Goal: Transaction & Acquisition: Purchase product/service

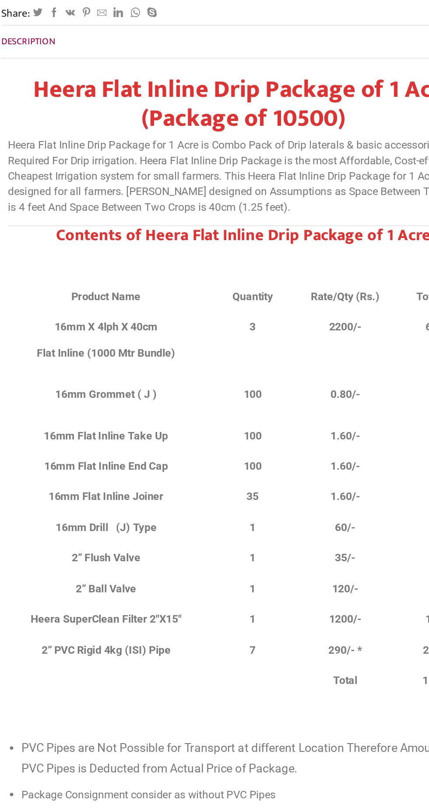
scroll to position [510, 0]
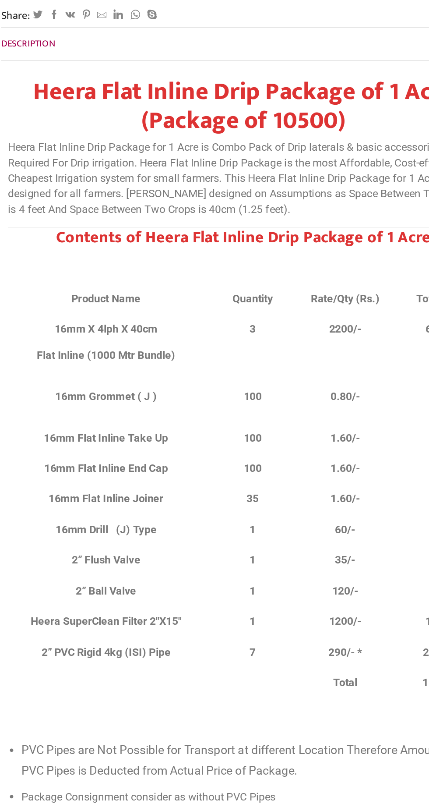
click at [254, 184] on p "Heera Flat Inline Drip Package for 1 Acre is Combo Pack of Drip laterals & basi…" at bounding box center [214, 209] width 307 height 50
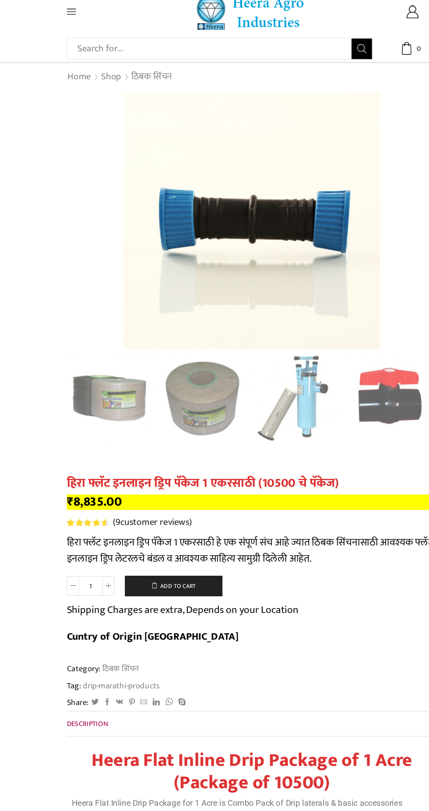
scroll to position [7, 0]
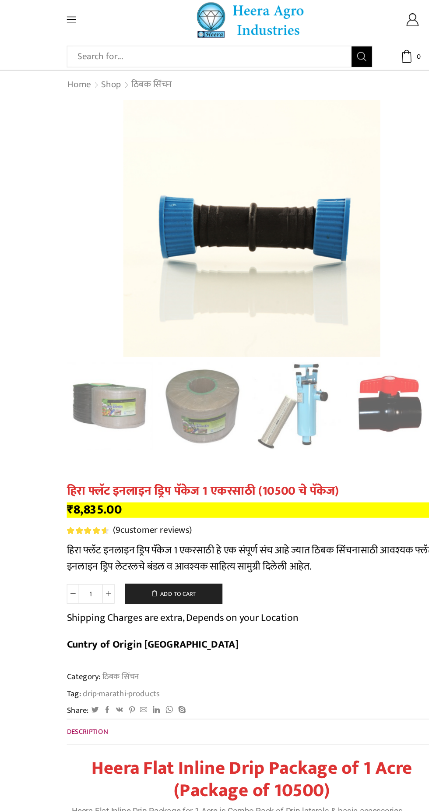
click at [118, 70] on link "ठिबक सिंचन" at bounding box center [129, 72] width 35 height 11
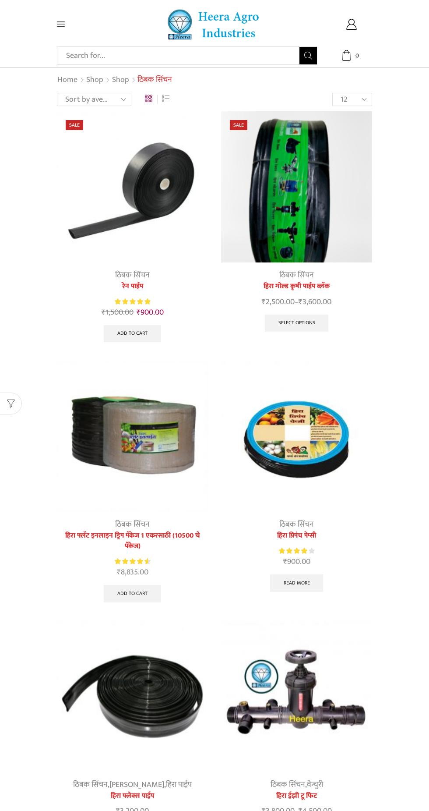
click at [44, 35] on div "Search input Search Home Raingun Heera Rain Gun (1.25″) Raingun (1.50″) Heera R…" at bounding box center [214, 22] width 429 height 44
click at [97, 80] on link "Shop" at bounding box center [95, 79] width 18 height 11
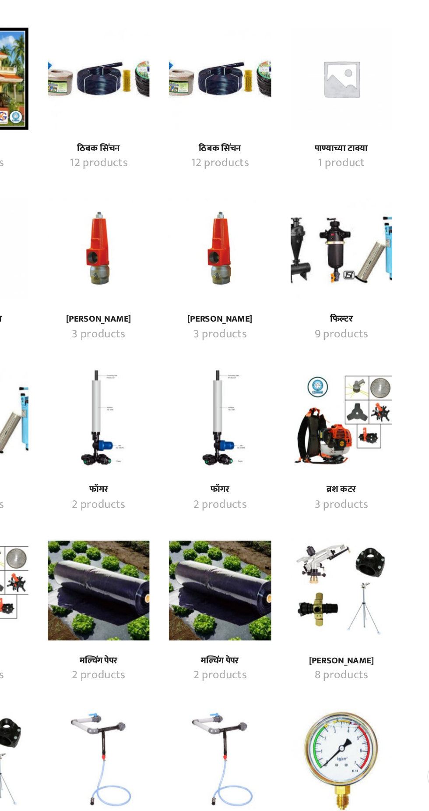
scroll to position [70, 0]
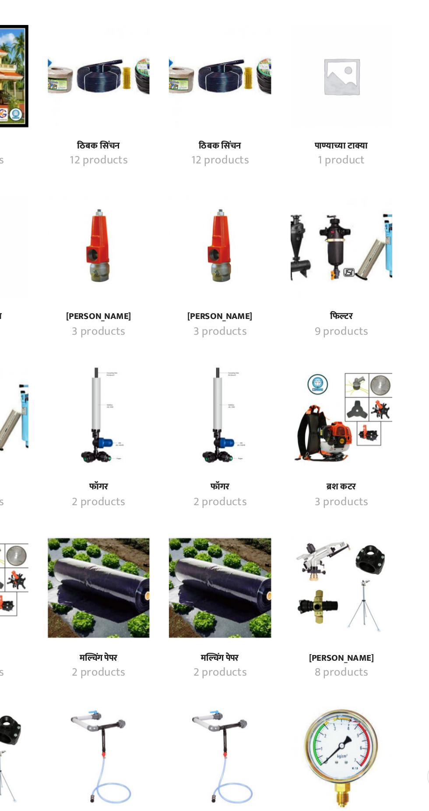
click at [267, 474] on h4 "[PERSON_NAME]" at bounding box center [256, 476] width 50 height 7
click at [267, 457] on img "Visit product category प्रेशर रिलीफ व्हाॅल्व" at bounding box center [255, 429] width 69 height 69
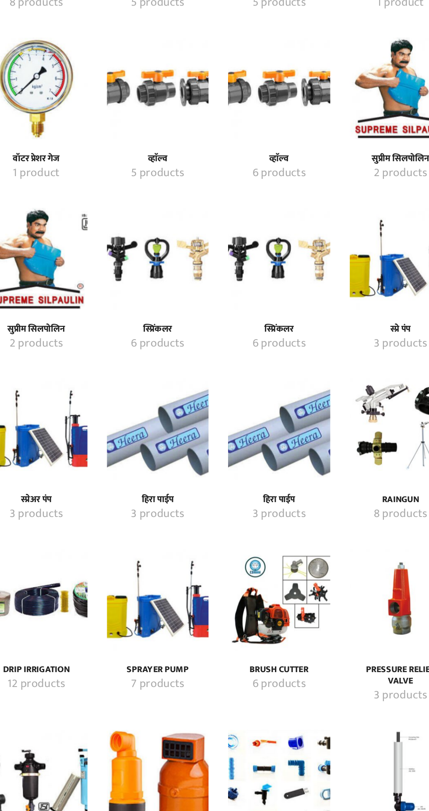
scroll to position [642, 0]
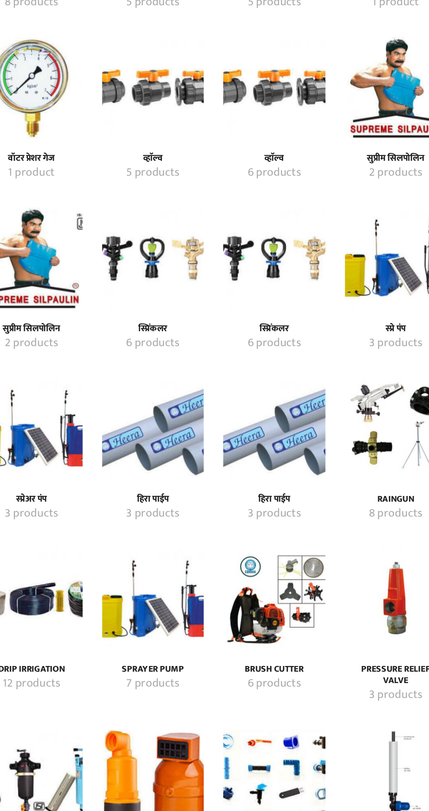
click at [203, 424] on img "Visit product category स्प्रिंकलर" at bounding box center [173, 433] width 69 height 69
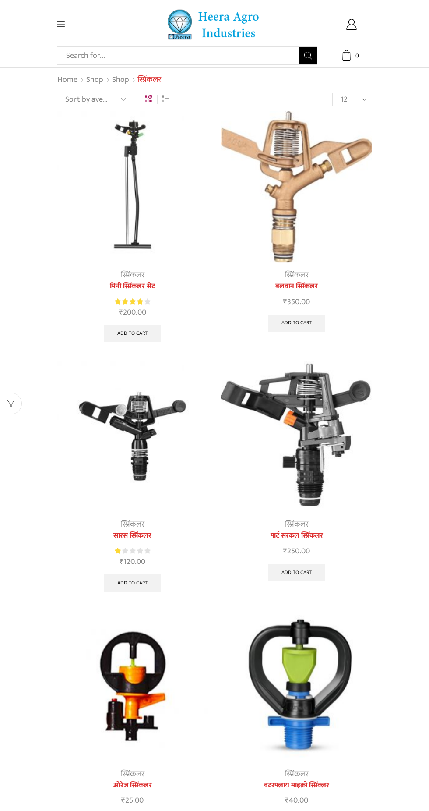
scroll to position [96, 0]
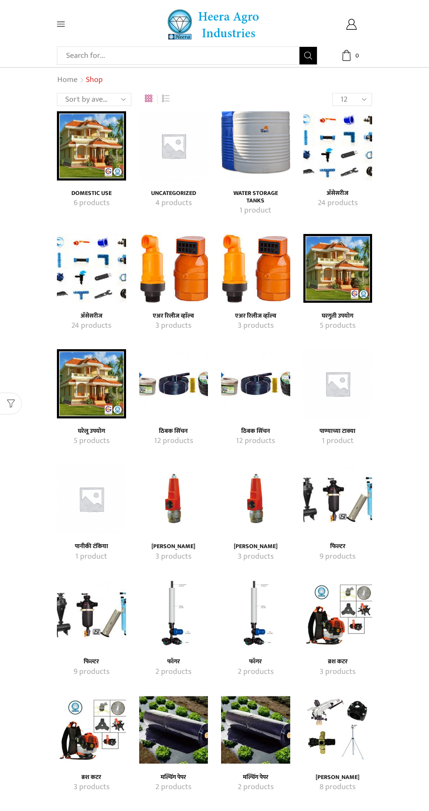
scroll to position [642, 0]
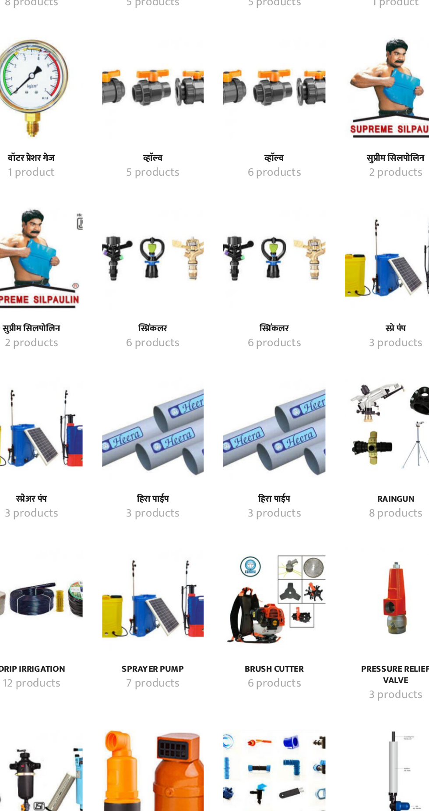
click at [287, 416] on img "Visit product category स्प्रिंकलर" at bounding box center [255, 433] width 69 height 69
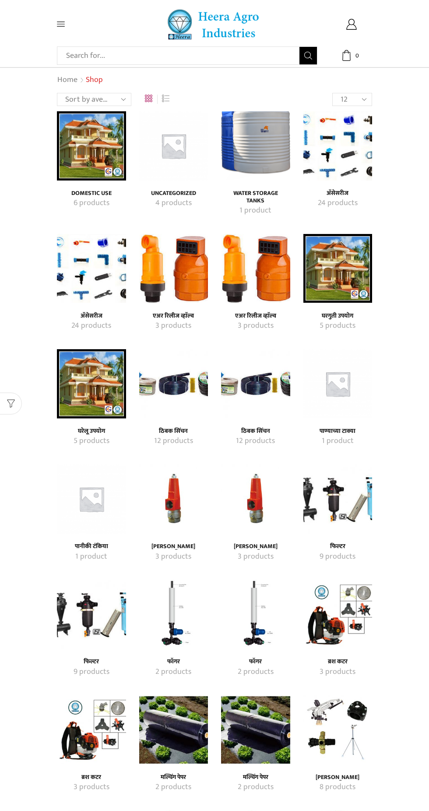
scroll to position [642, 0]
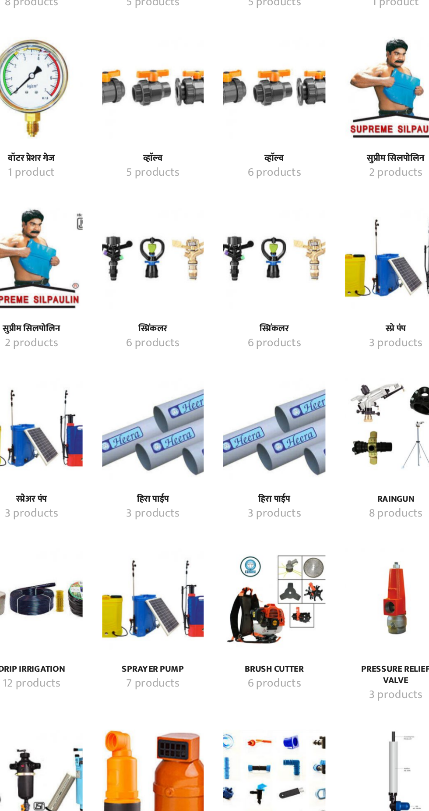
click at [148, 423] on img "Visit product category स्प्रिंकलर" at bounding box center [173, 433] width 69 height 69
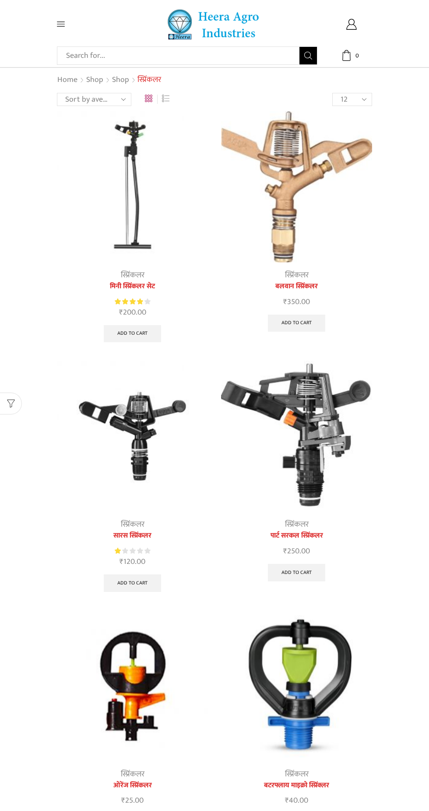
scroll to position [96, 0]
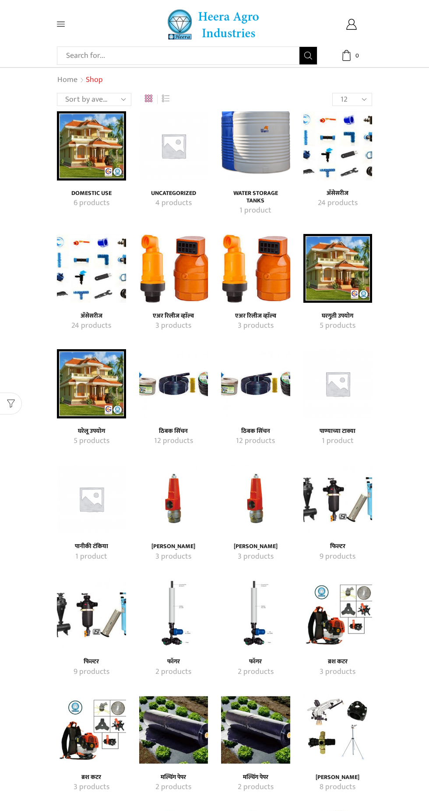
scroll to position [642, 0]
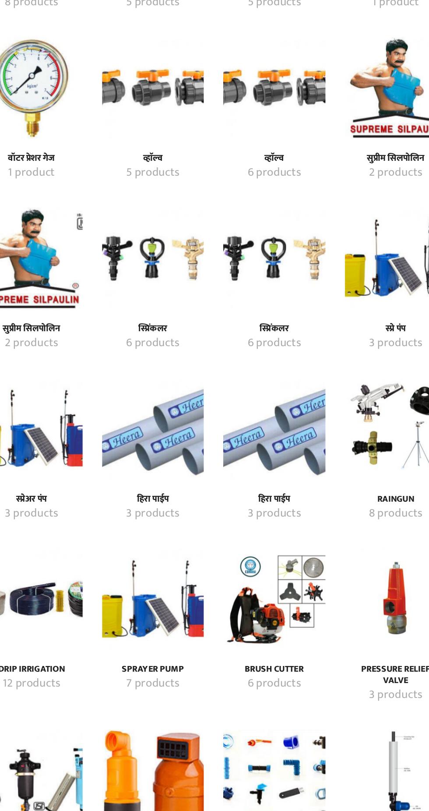
click at [261, 485] on mark "6 products" at bounding box center [256, 490] width 36 height 11
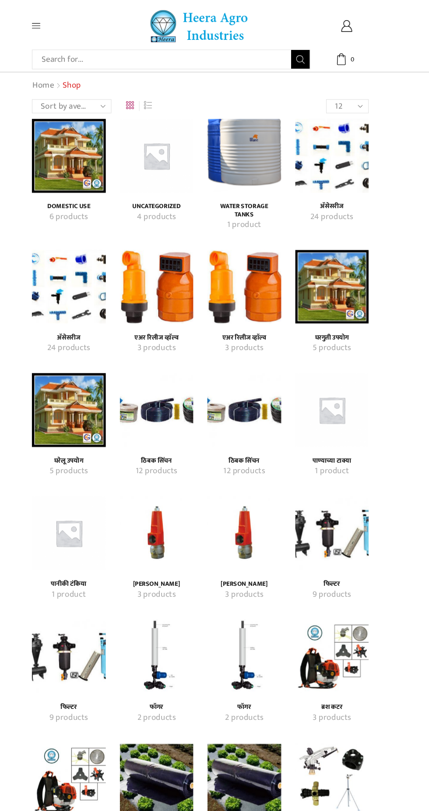
click at [363, 140] on img "Visit product category अ‍ॅसेसरीज" at bounding box center [338, 145] width 69 height 69
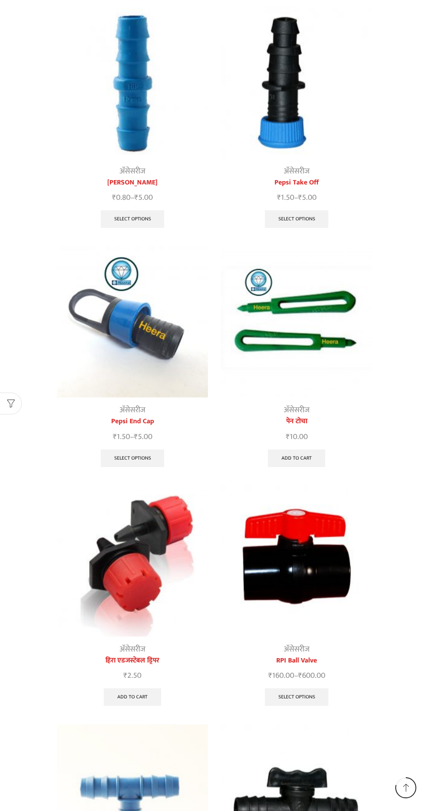
scroll to position [847, 0]
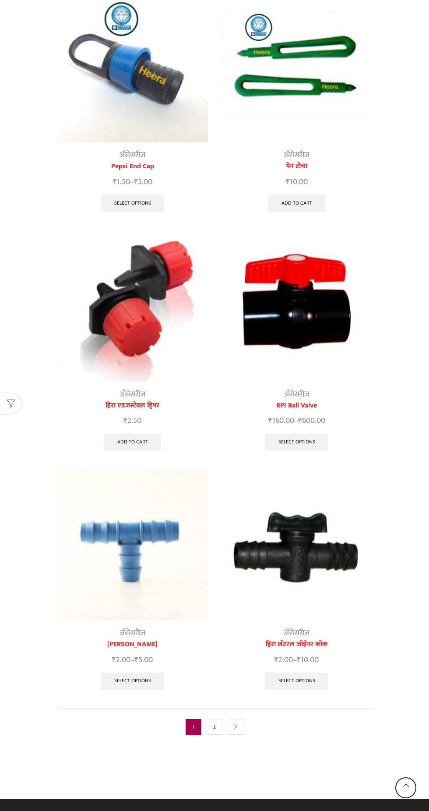
click at [211, 728] on link "2" at bounding box center [215, 727] width 16 height 16
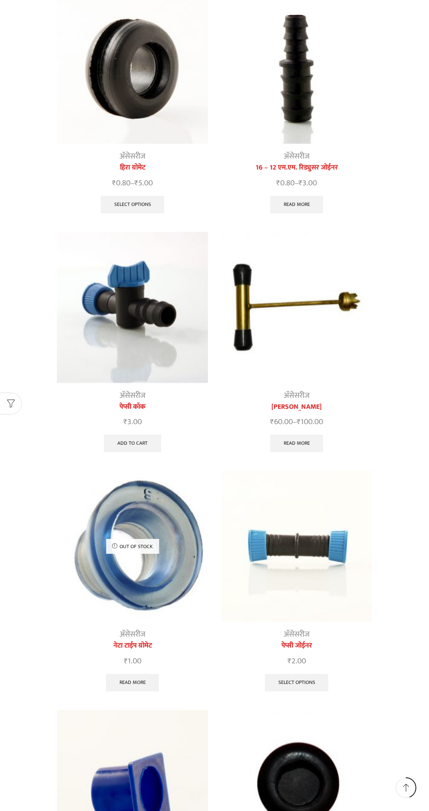
scroll to position [346, 0]
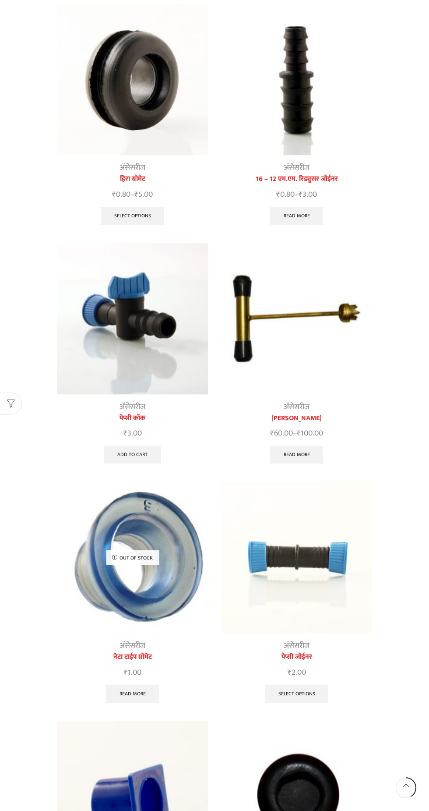
click at [156, 310] on img at bounding box center [132, 318] width 151 height 151
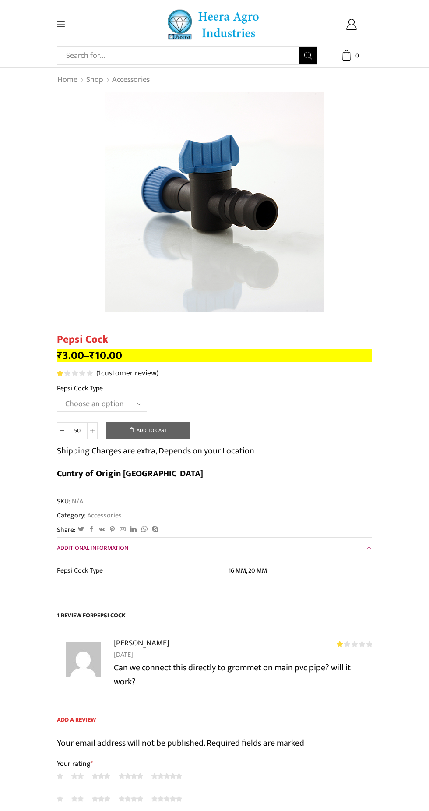
click at [134, 400] on select "Choose an option 16 MM 20 MM" at bounding box center [102, 404] width 90 height 16
click at [57, 397] on select "Choose an option 16 MM 20 MM" at bounding box center [102, 404] width 90 height 16
select select "16 MM"
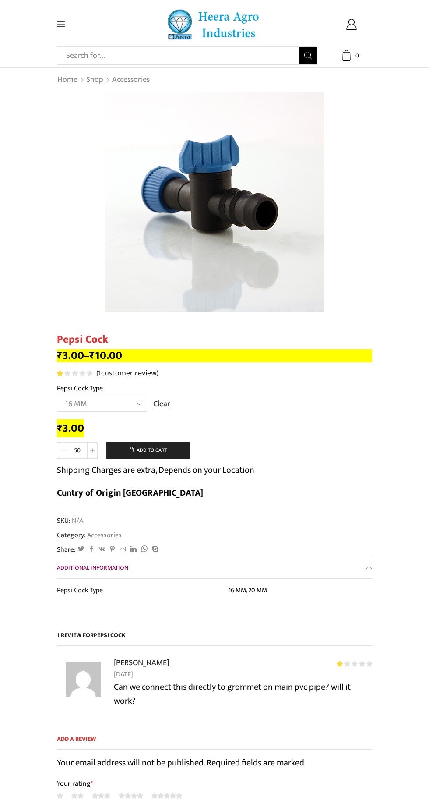
click at [91, 453] on icon at bounding box center [92, 450] width 4 height 4
click at [92, 447] on span at bounding box center [92, 450] width 11 height 17
click at [92, 451] on icon at bounding box center [92, 450] width 4 height 4
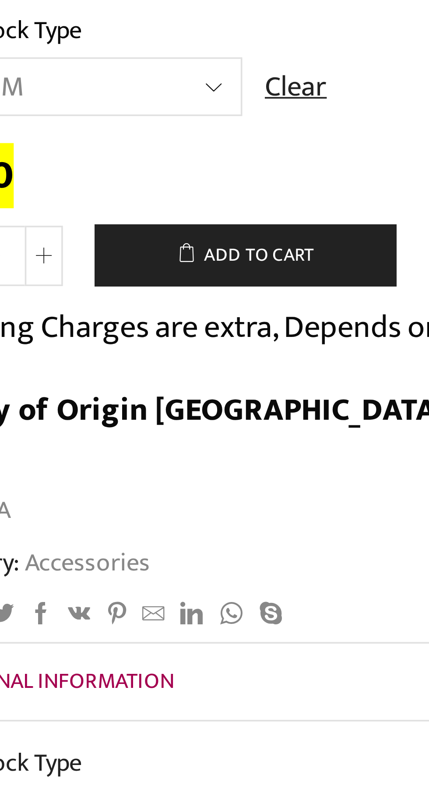
scroll to position [2, 0]
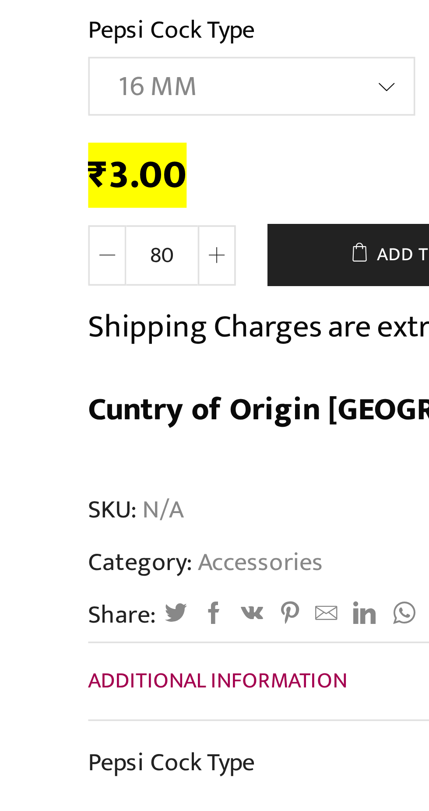
click at [83, 450] on input "80" at bounding box center [77, 448] width 20 height 17
type input "8"
click at [76, 452] on input "Pepsi Cock quantity" at bounding box center [77, 448] width 20 height 17
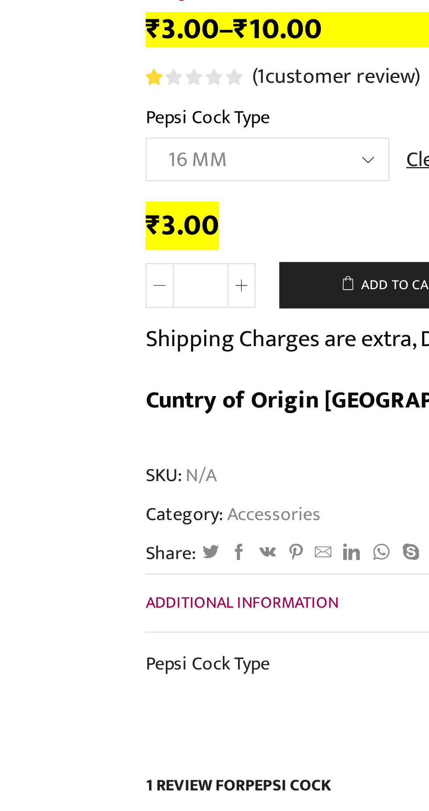
type input "6"
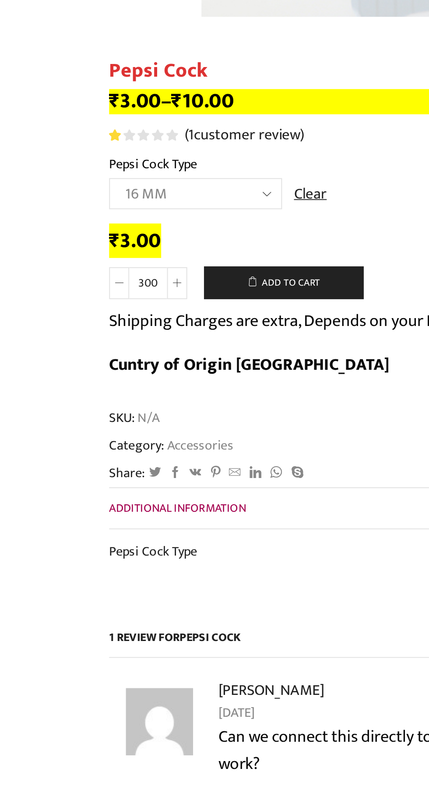
type input "300"
click at [158, 445] on button "Add to cart" at bounding box center [147, 448] width 83 height 18
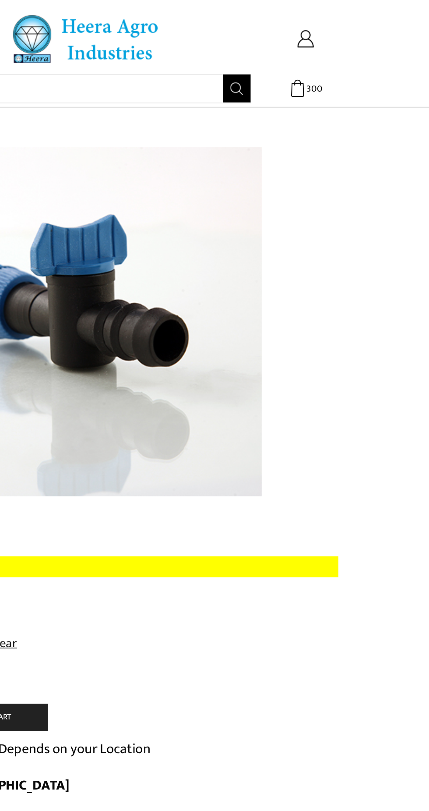
scroll to position [0, 0]
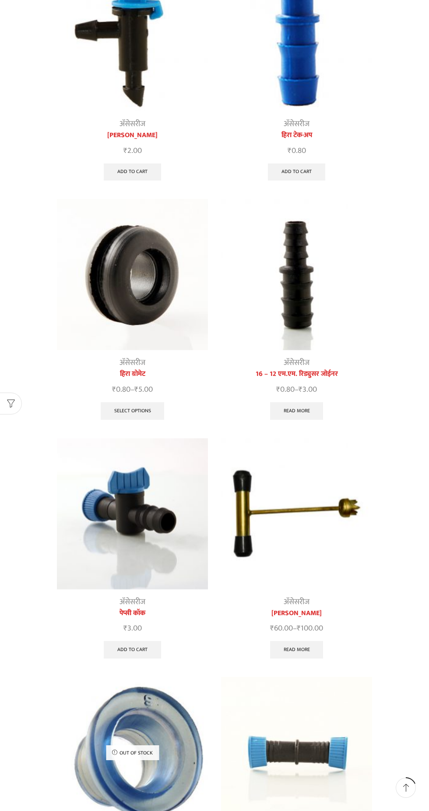
scroll to position [151, 0]
click at [143, 268] on img at bounding box center [132, 274] width 151 height 151
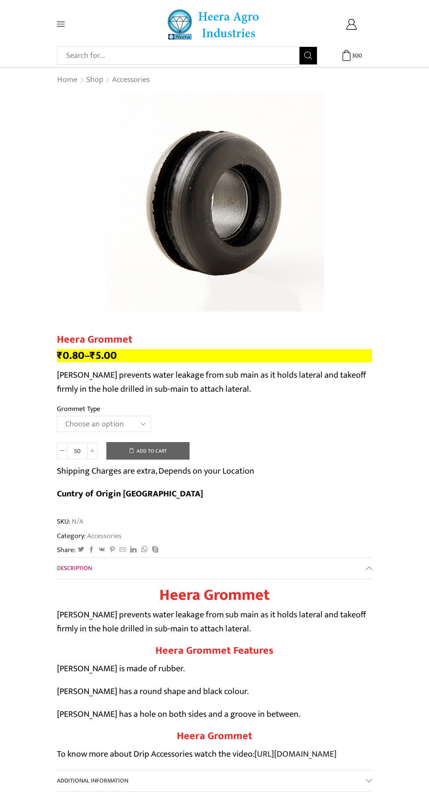
click at [135, 419] on select "Choose an option 12MM Grommet 16MM Grommet (J) 20MM Grommet" at bounding box center [104, 424] width 94 height 16
click at [57, 416] on select "Choose an option 12MM Grommet 16MM Grommet (J) 20MM Grommet" at bounding box center [104, 424] width 94 height 16
select select "16MM Grommet (J)"
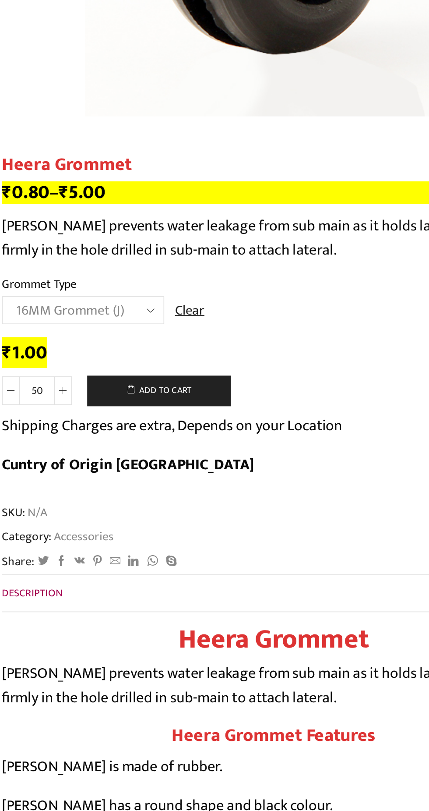
scroll to position [6, 0]
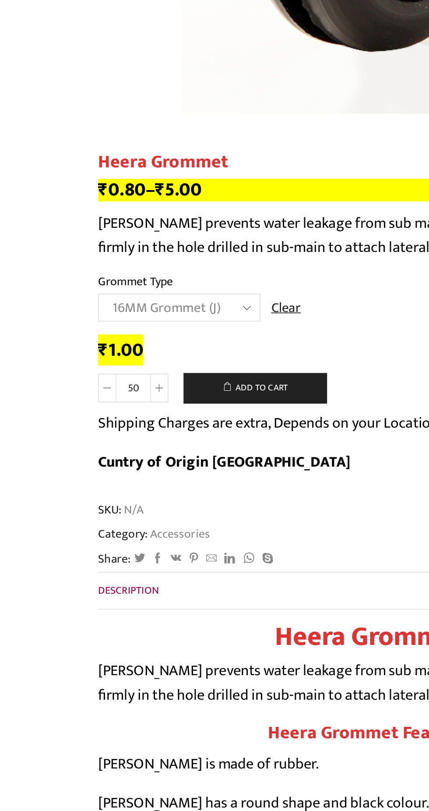
click at [81, 466] on input "50" at bounding box center [77, 464] width 20 height 17
type input "5"
type input "300"
click at [160, 456] on button "Add to cart" at bounding box center [147, 465] width 83 height 18
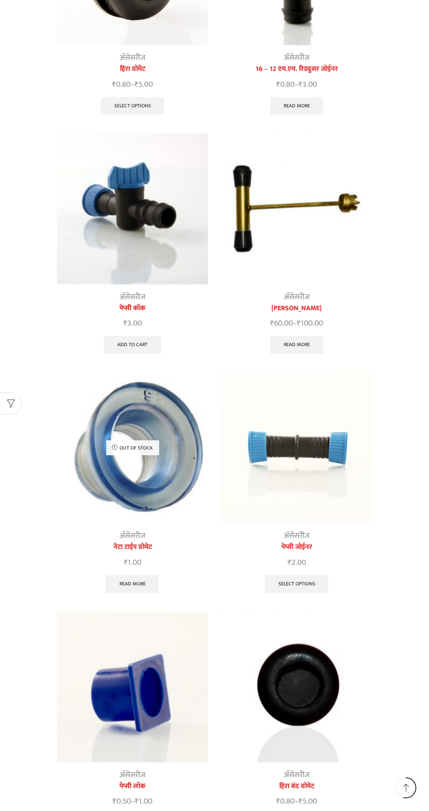
scroll to position [457, 0]
click at [320, 449] on img at bounding box center [296, 447] width 151 height 151
click at [313, 434] on img at bounding box center [296, 447] width 151 height 151
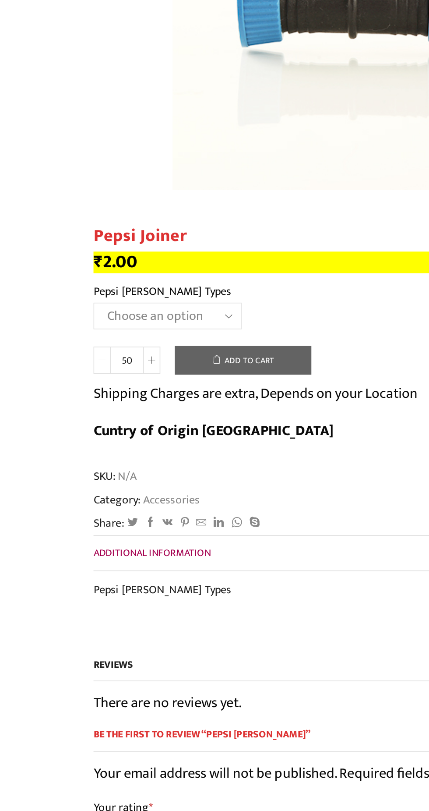
scroll to position [6, 0]
click at [127, 379] on select "Choose an option 12mm 16mm" at bounding box center [102, 382] width 90 height 16
select select "16mm"
click at [57, 375] on select "Choose an option 12mm 16mm" at bounding box center [102, 382] width 90 height 16
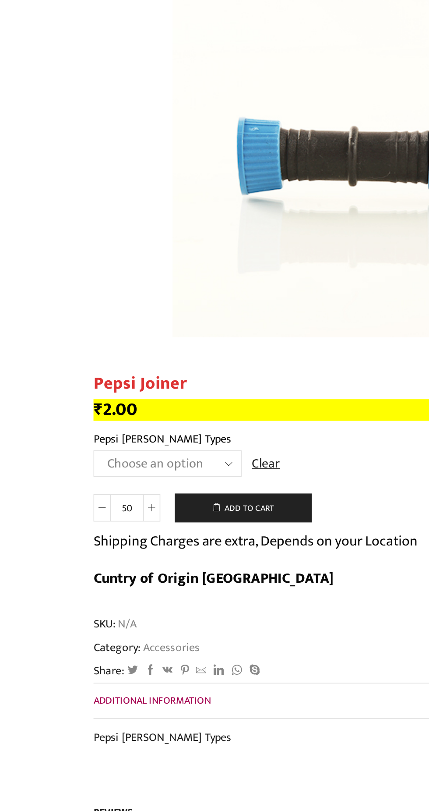
click at [82, 411] on input "50" at bounding box center [77, 409] width 20 height 17
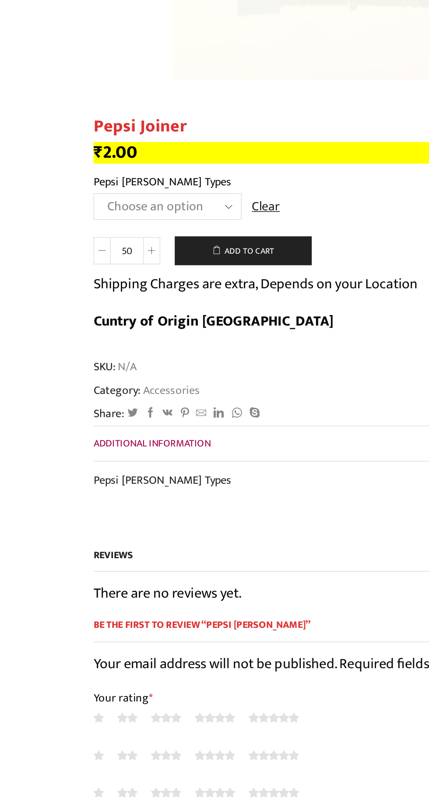
type input "5"
type input "500"
click at [167, 408] on button "Add to cart" at bounding box center [147, 409] width 83 height 18
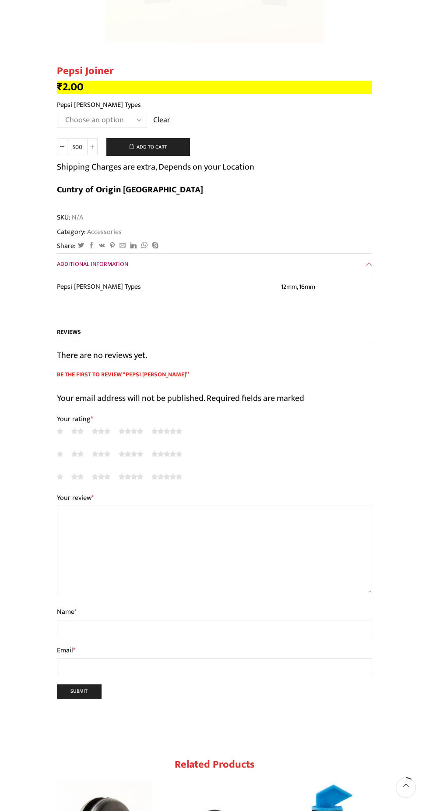
scroll to position [0, 0]
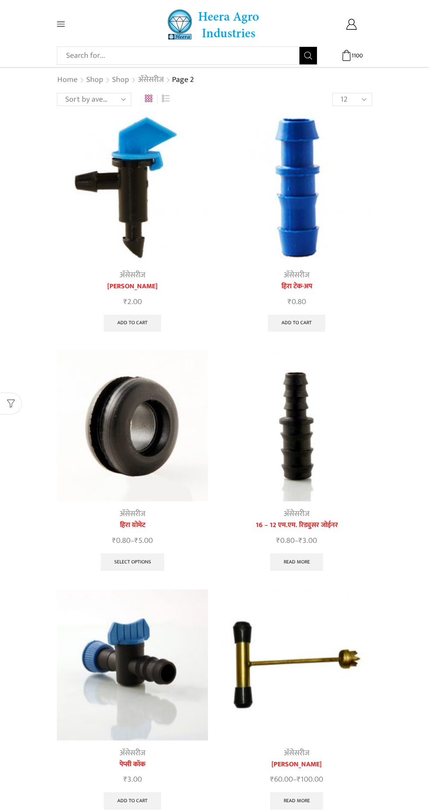
click at [288, 218] on img at bounding box center [296, 186] width 151 height 151
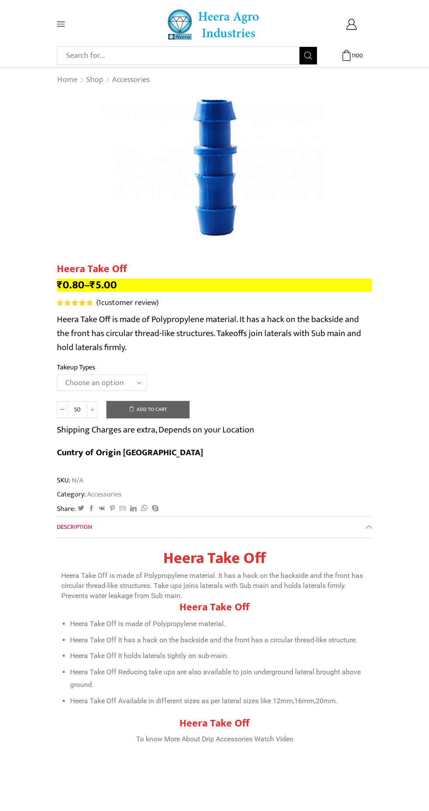
click at [118, 376] on select "Choose an option 12MM Take Off 16MM Take Off (J) 20MM Take Off" at bounding box center [102, 383] width 90 height 16
click at [57, 376] on select "Choose an option 12MM Take Off 16MM Take Off (J) 20MM Take Off" at bounding box center [102, 383] width 90 height 16
select select "16MM Take Off (J)"
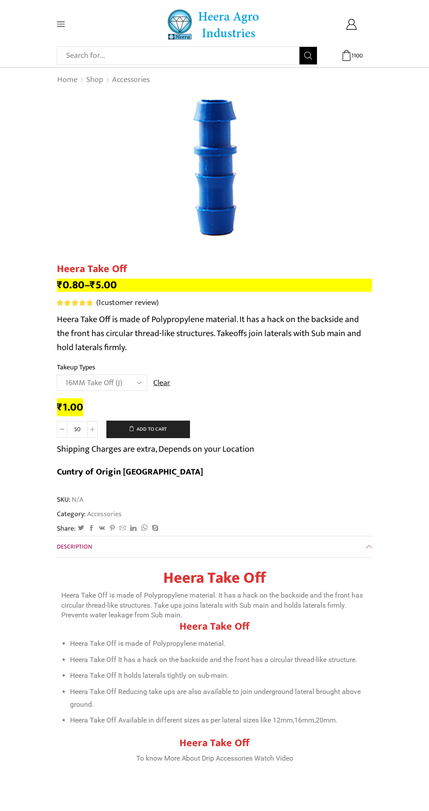
click at [92, 430] on icon at bounding box center [92, 429] width 4 height 4
click at [92, 425] on span at bounding box center [92, 429] width 11 height 17
click at [77, 429] on input "150" at bounding box center [77, 429] width 20 height 17
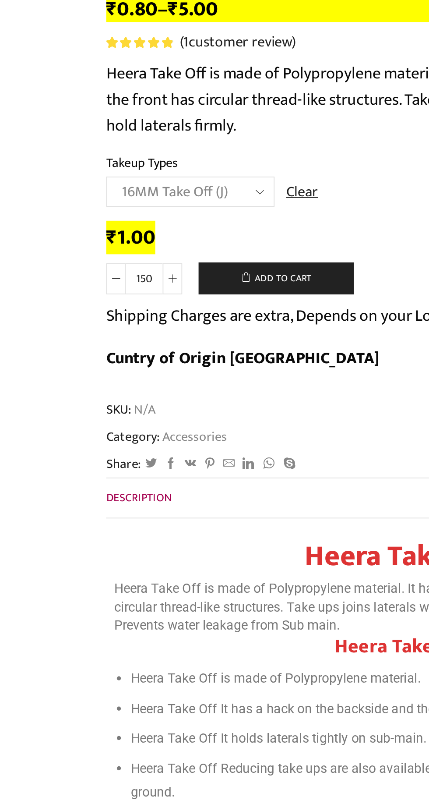
click at [96, 432] on span at bounding box center [92, 429] width 11 height 17
click at [92, 430] on icon at bounding box center [92, 429] width 4 height 4
click at [95, 424] on span at bounding box center [92, 429] width 11 height 17
type input "300"
click at [165, 432] on button "Add to cart" at bounding box center [147, 430] width 83 height 18
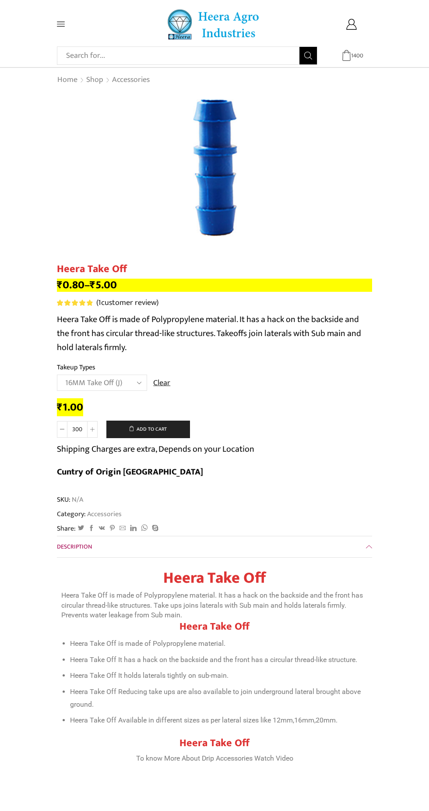
click at [370, 54] on link "1400 Cart ₹ 2,500.00" at bounding box center [352, 55] width 42 height 11
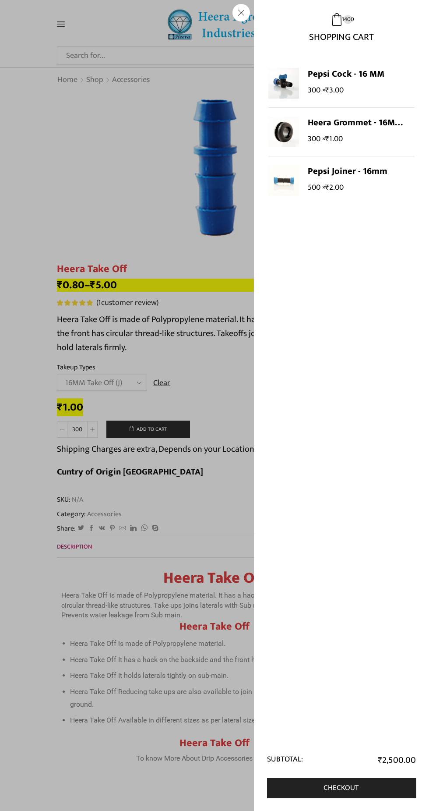
click at [331, 61] on div "1400 Cart ₹ 2,500.00 1400 1400 Shopping Cart 300 ×" at bounding box center [352, 55] width 42 height 11
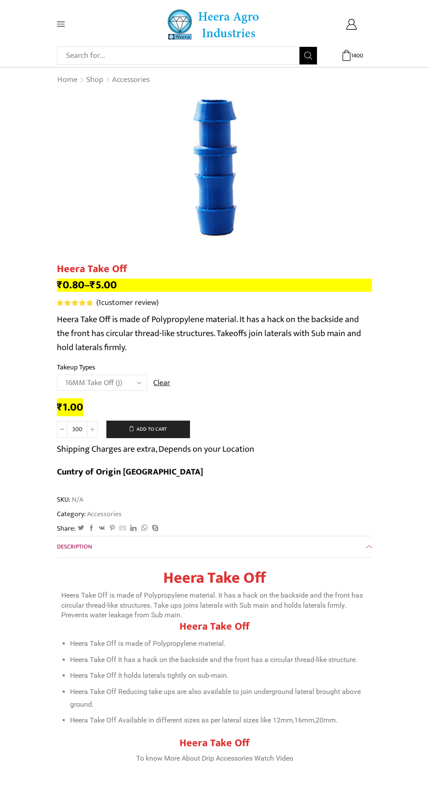
click at [163, 425] on button "Add to cart" at bounding box center [147, 430] width 83 height 18
click at [379, 78] on div "Home Shop Accessories Return to previous page" at bounding box center [214, 79] width 329 height 11
click at [365, 53] on link "1700 Cart ₹ 2,800.00" at bounding box center [352, 55] width 42 height 11
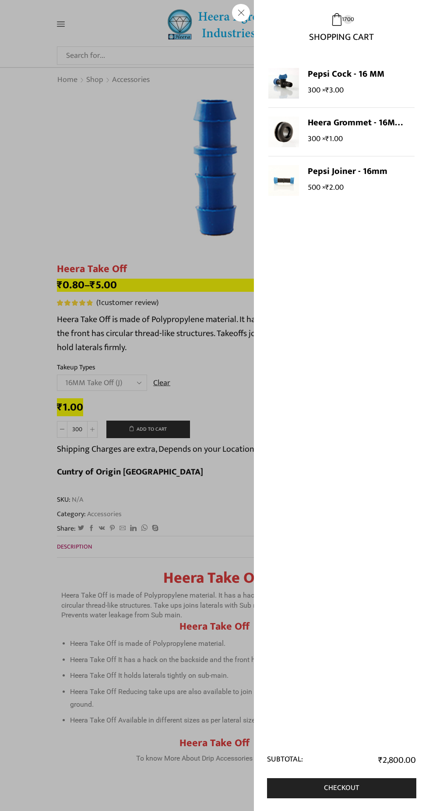
click at [344, 24] on span "1700" at bounding box center [348, 19] width 9 height 9
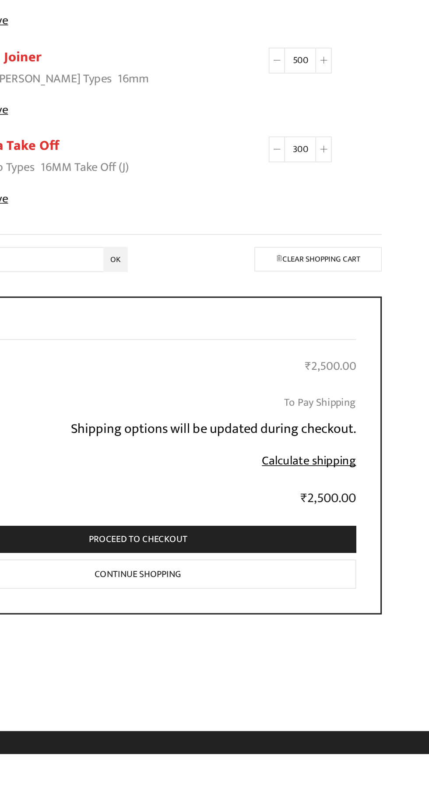
click at [336, 535] on link "Calculate shipping" at bounding box center [325, 533] width 61 height 13
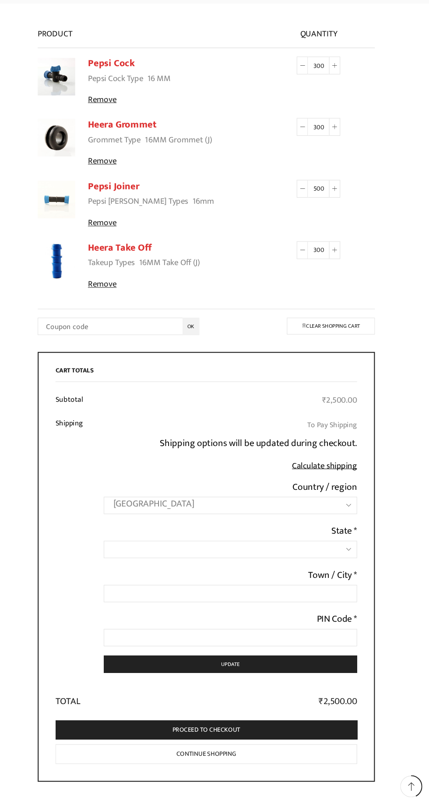
scroll to position [46, 0]
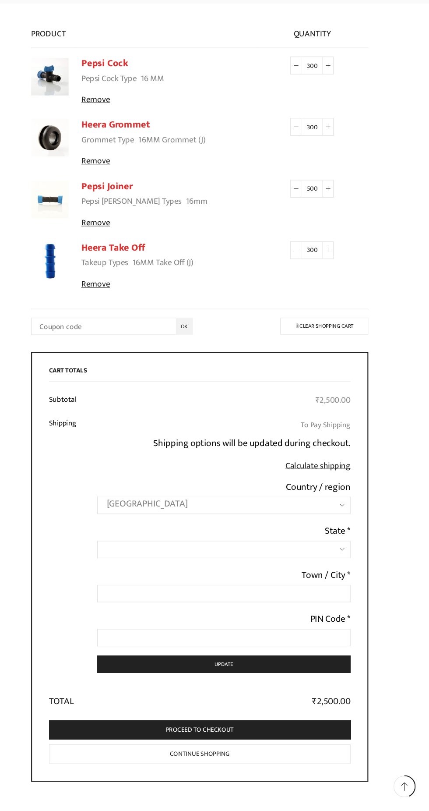
click at [331, 563] on span at bounding box center [237, 566] width 237 height 16
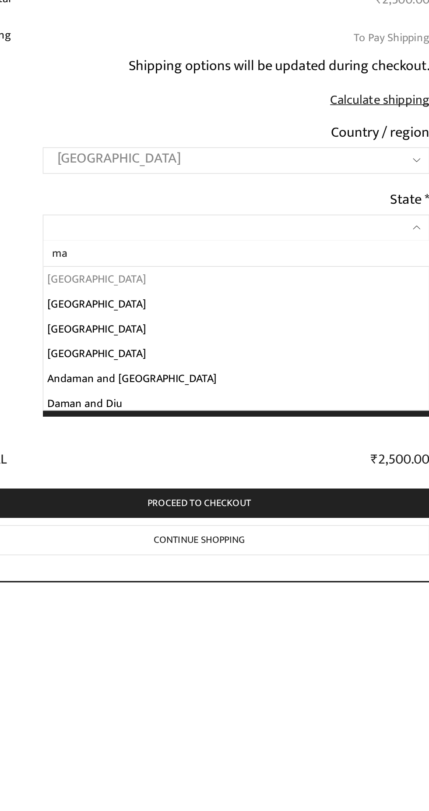
type input "mah"
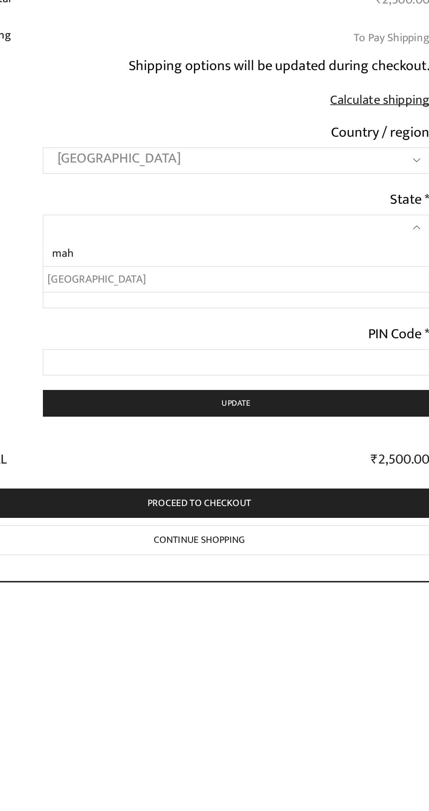
select select "MH"
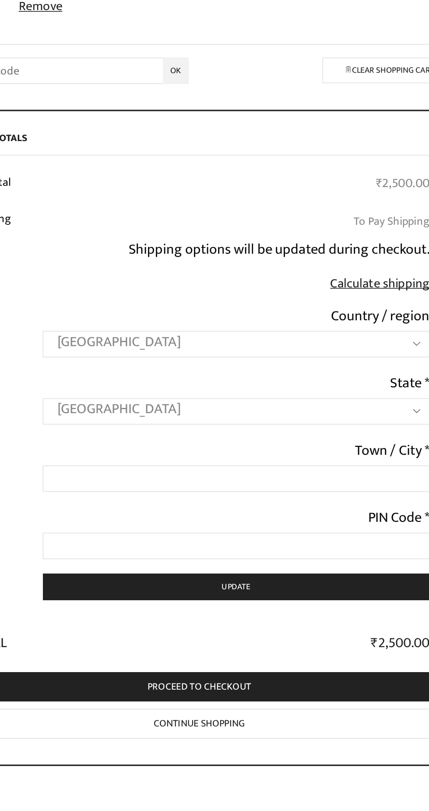
click at [326, 593] on label "Town / City *" at bounding box center [333, 590] width 46 height 14
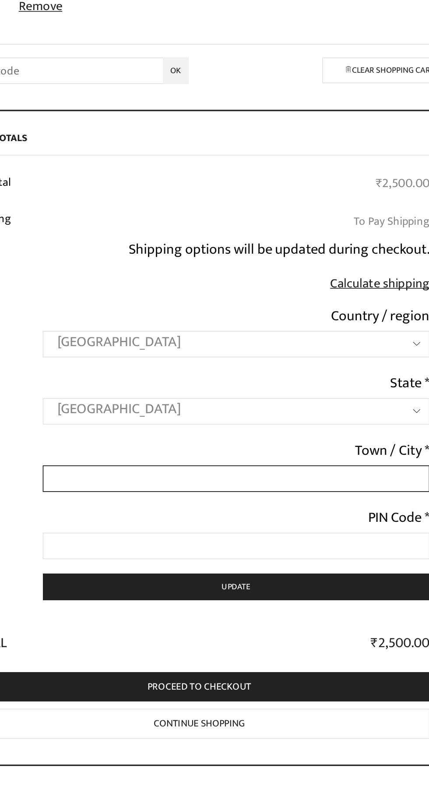
click at [326, 599] on input "Town / City *" at bounding box center [237, 607] width 237 height 16
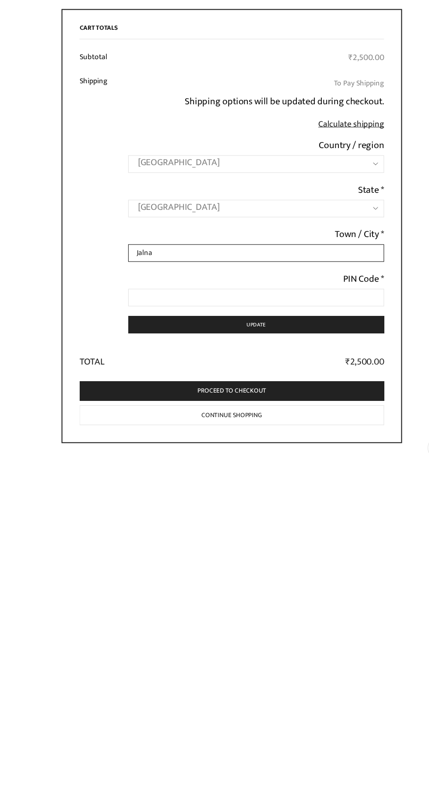
type input "Jalna"
click at [260, 646] on input "PIN Code *" at bounding box center [237, 649] width 237 height 16
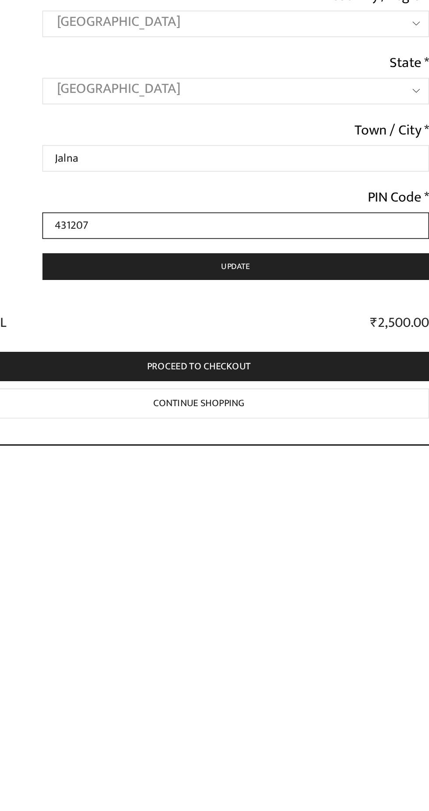
type input "431207"
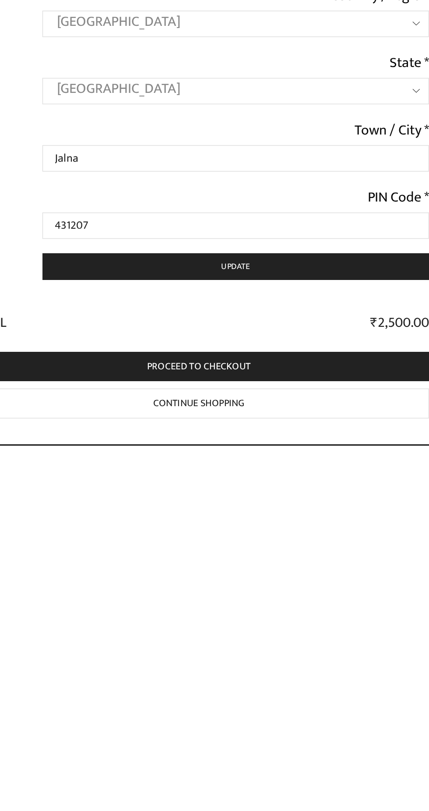
click at [277, 672] on button "Update" at bounding box center [237, 673] width 237 height 16
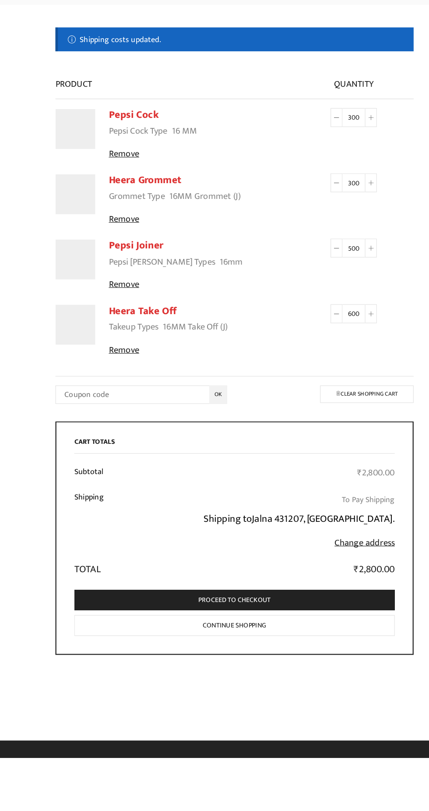
scroll to position [0, 0]
click at [289, 622] on link "Proceed to checkout" at bounding box center [215, 625] width 282 height 18
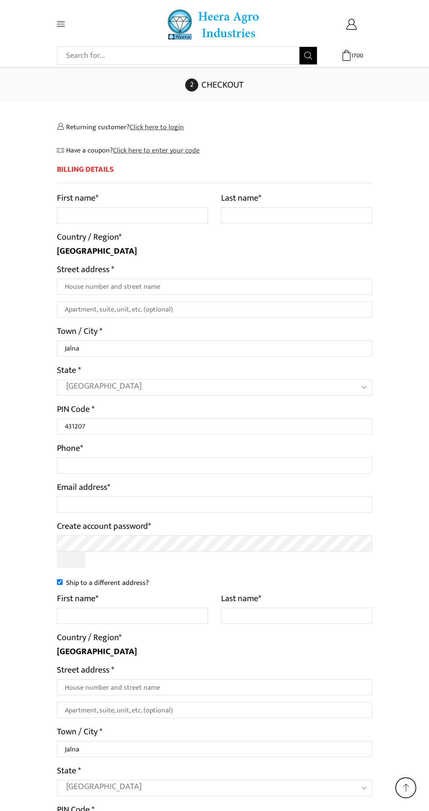
select select "MH"
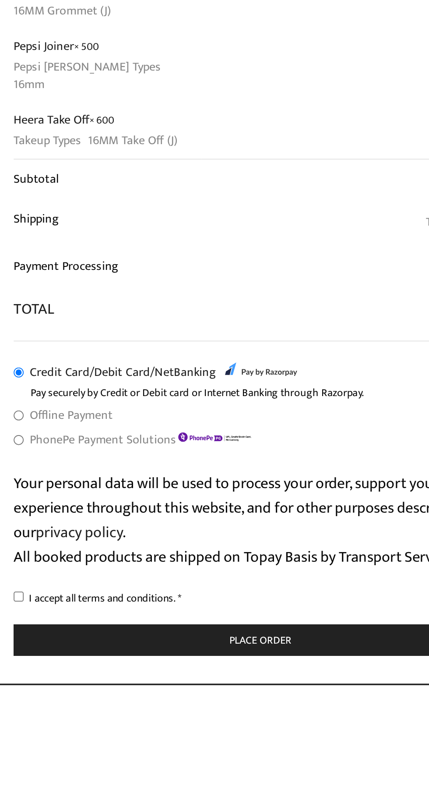
scroll to position [653, 0]
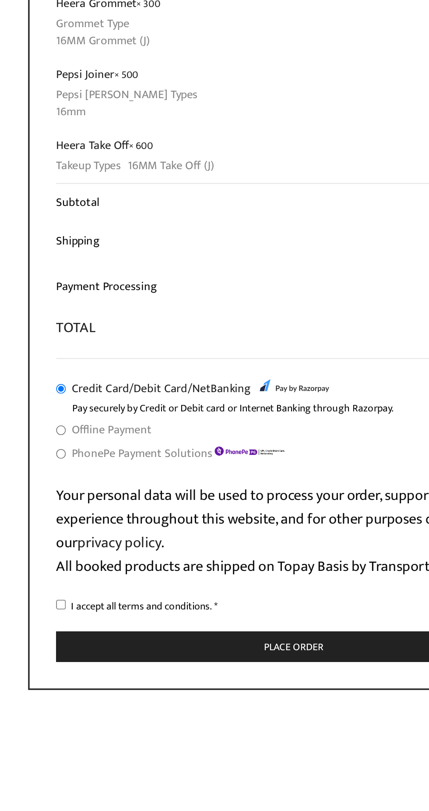
click at [77, 582] on input "Offline Payment" at bounding box center [77, 585] width 6 height 6
radio input "true"
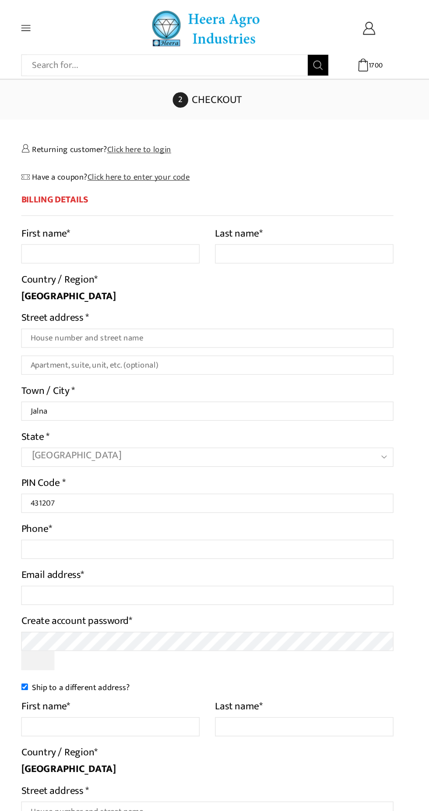
scroll to position [0, 0]
click at [162, 211] on input "First name *" at bounding box center [132, 215] width 151 height 16
type input "Majid"
click at [305, 213] on input "Last name *" at bounding box center [296, 215] width 151 height 16
type input "Shekh"
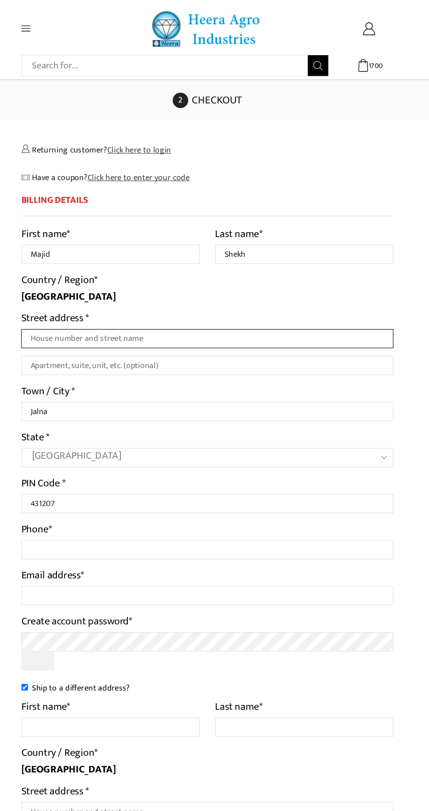
click at [292, 281] on input "Street address *" at bounding box center [214, 287] width 315 height 16
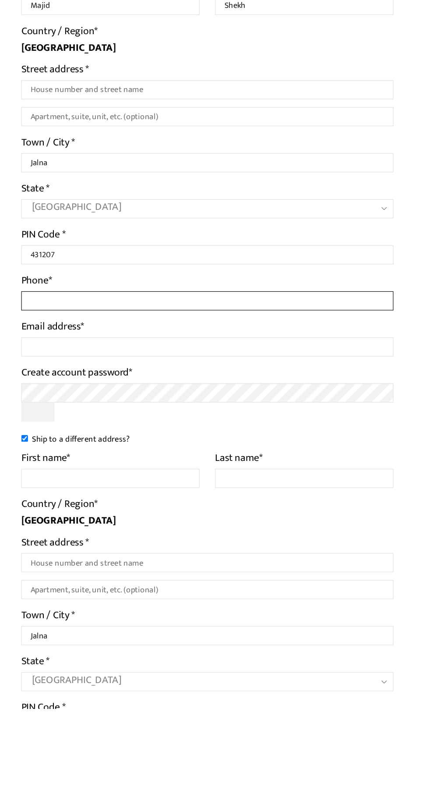
click at [301, 470] on input "Phone *" at bounding box center [214, 465] width 315 height 16
type input "9975448639"
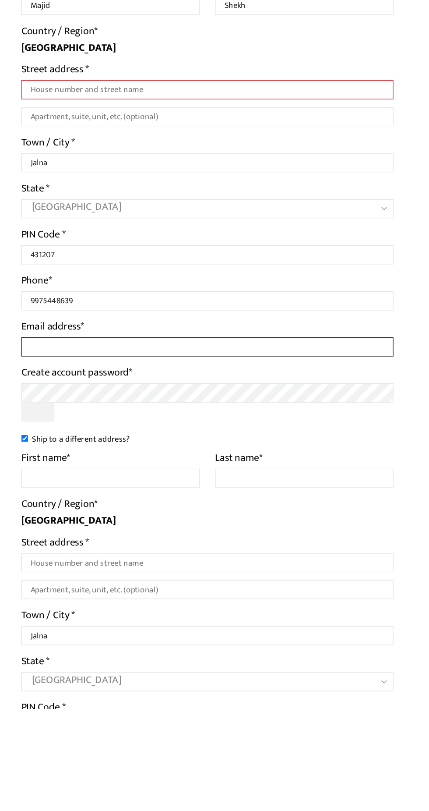
click at [242, 500] on input "Email address *" at bounding box center [214, 504] width 315 height 16
type input "majeedqureshi7@gmail.com"
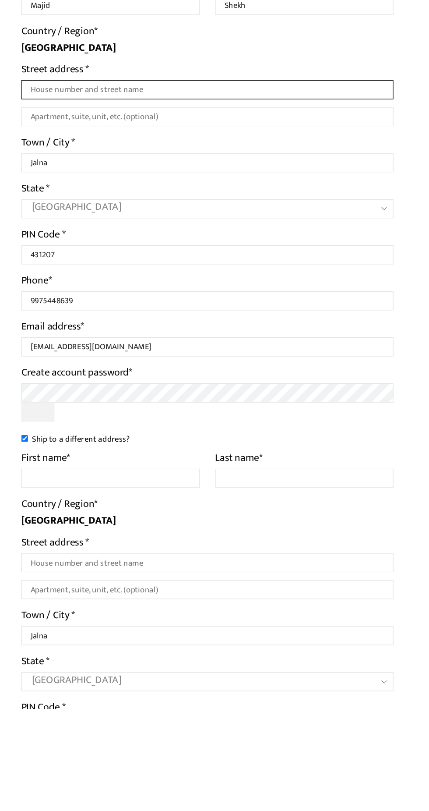
type input "Sidha"
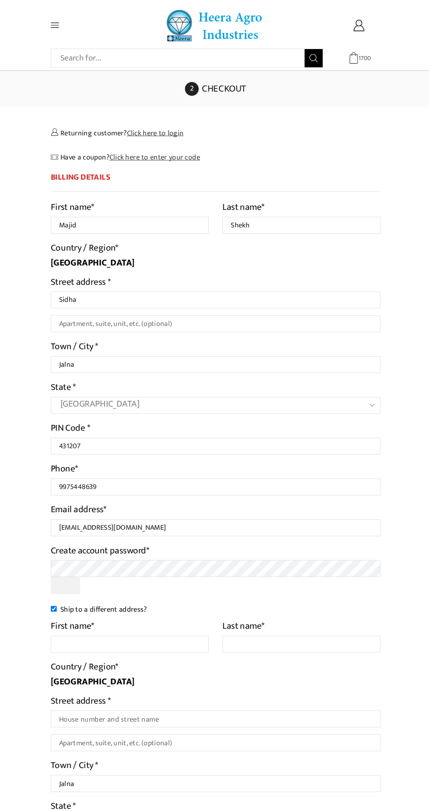
click at [357, 55] on span "1700" at bounding box center [357, 55] width 9 height 9
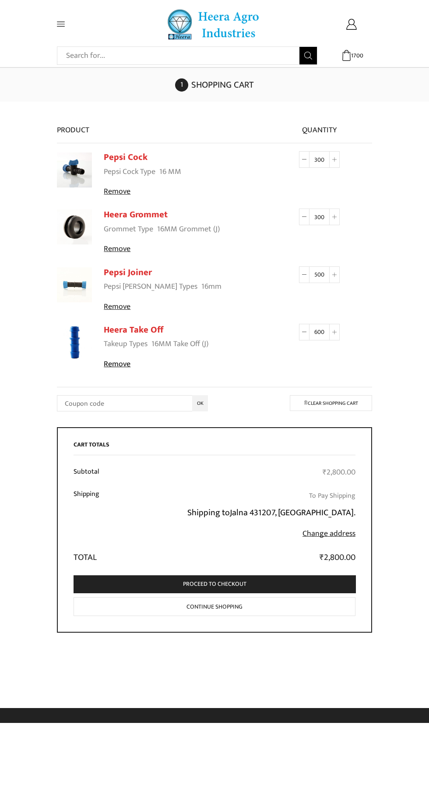
click at [119, 365] on link "Remove" at bounding box center [183, 364] width 158 height 11
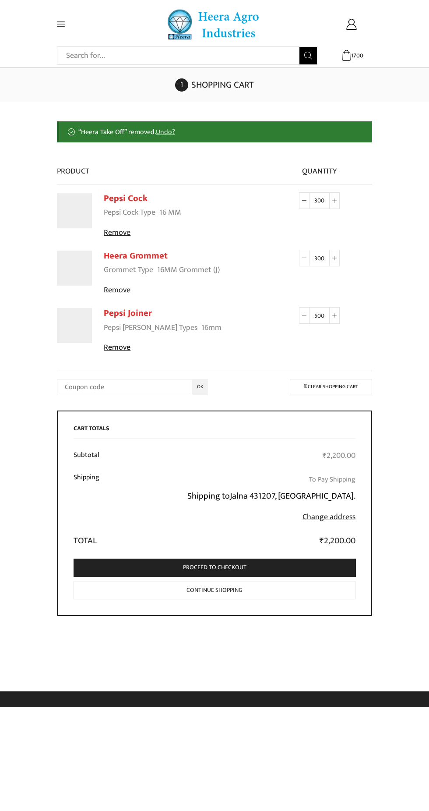
click at [132, 343] on link "Remove" at bounding box center [183, 347] width 158 height 11
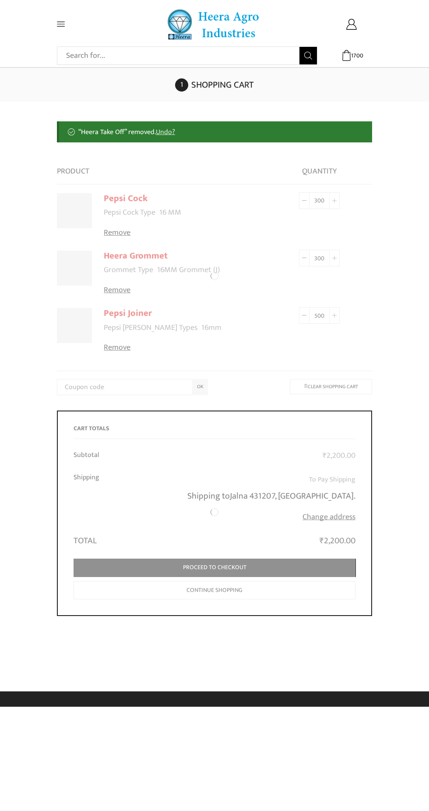
click at [118, 286] on div at bounding box center [214, 275] width 315 height 247
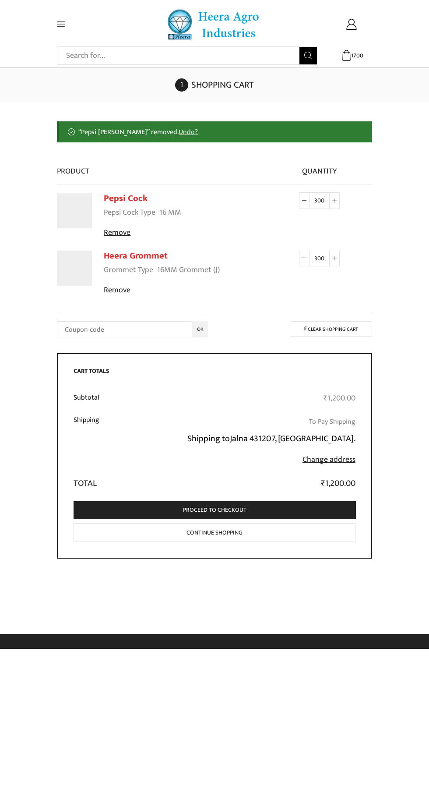
click at [125, 233] on link "Remove" at bounding box center [183, 232] width 158 height 11
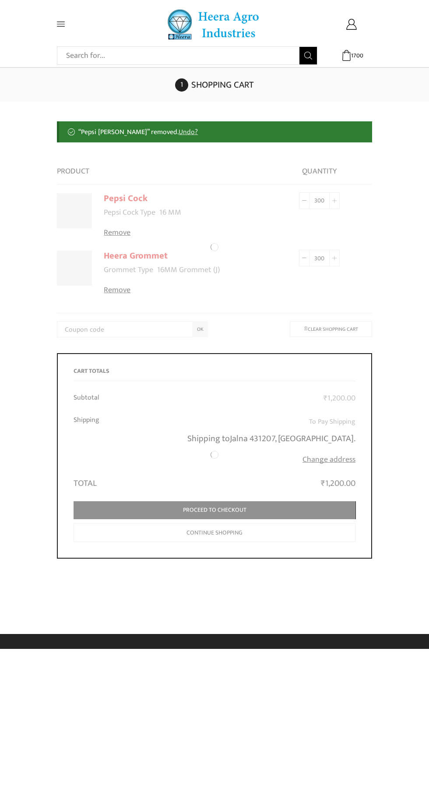
click at [121, 294] on div at bounding box center [214, 246] width 315 height 189
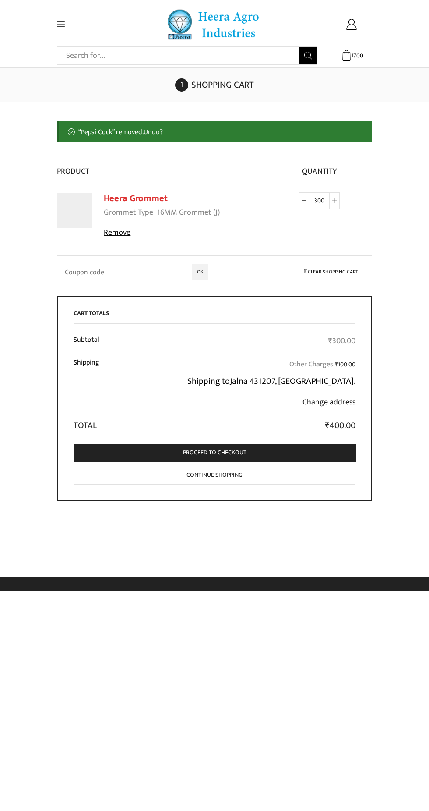
click at [134, 236] on link "Remove" at bounding box center [183, 232] width 158 height 11
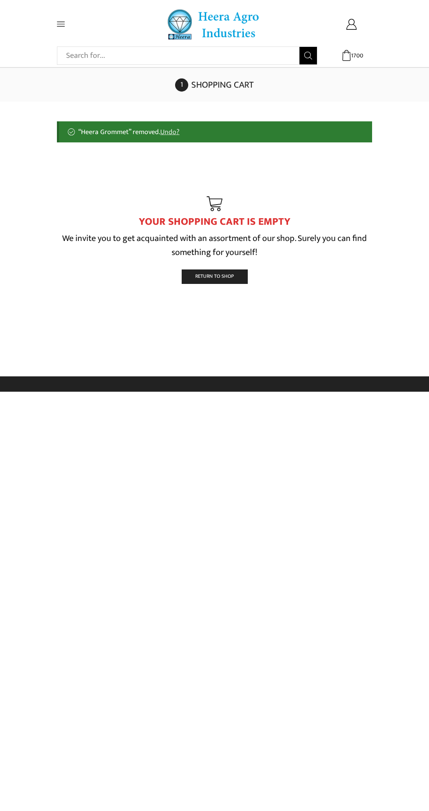
click at [234, 282] on link "Return To Shop" at bounding box center [215, 276] width 66 height 14
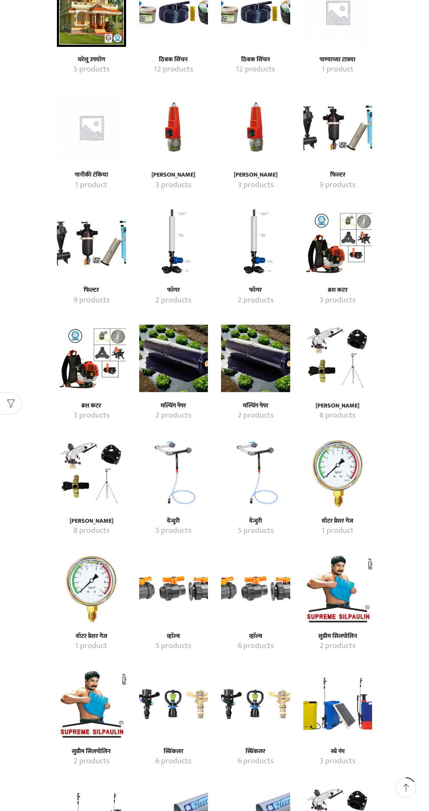
scroll to position [372, 0]
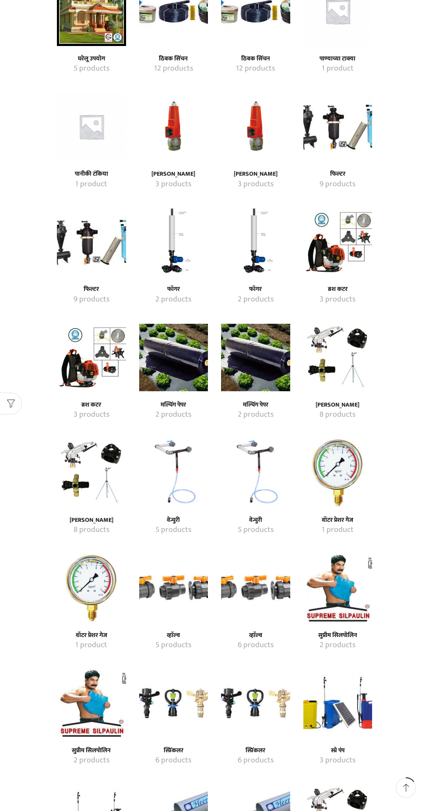
click at [189, 344] on img "Visit product category मल्चिंग पेपर" at bounding box center [173, 356] width 69 height 69
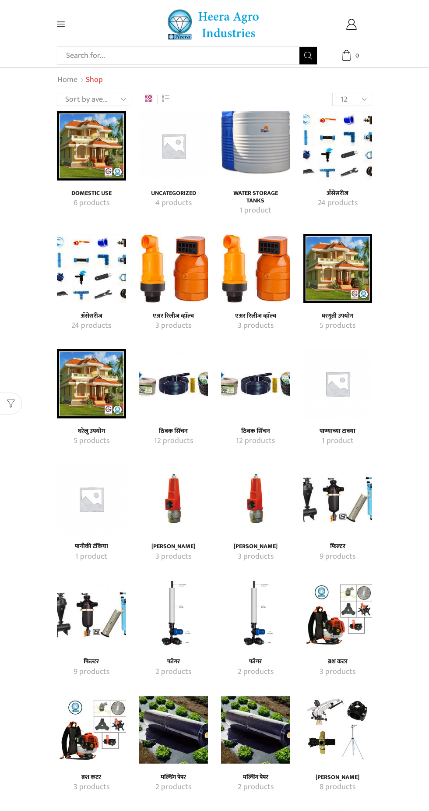
scroll to position [372, 0]
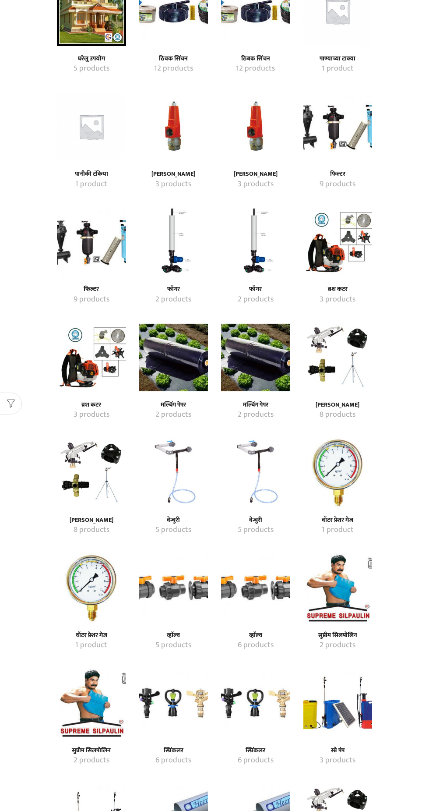
click at [259, 349] on img "Visit product category मल्चिंग पेपर" at bounding box center [255, 356] width 69 height 69
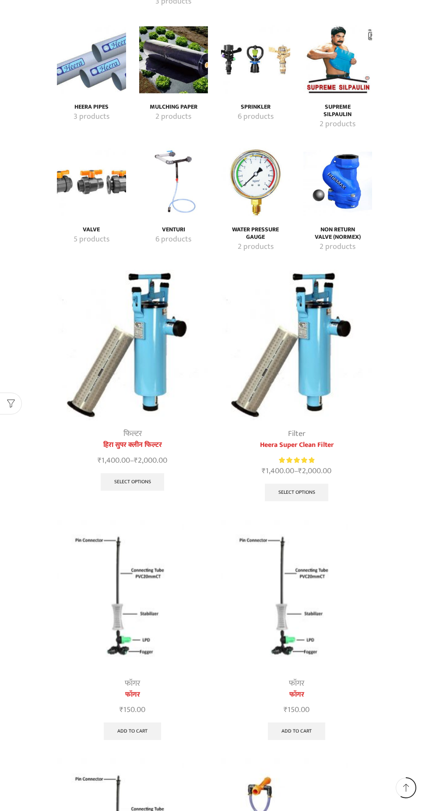
scroll to position [1465, 0]
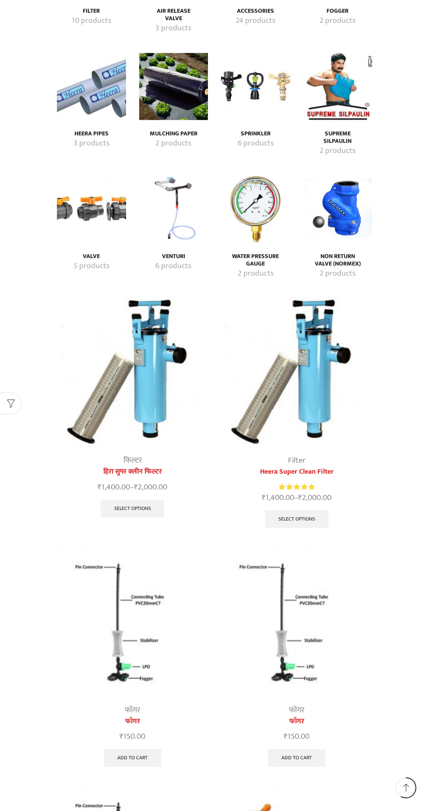
click at [337, 208] on img "Visit product category Non Return Valve (Normex)" at bounding box center [338, 208] width 69 height 69
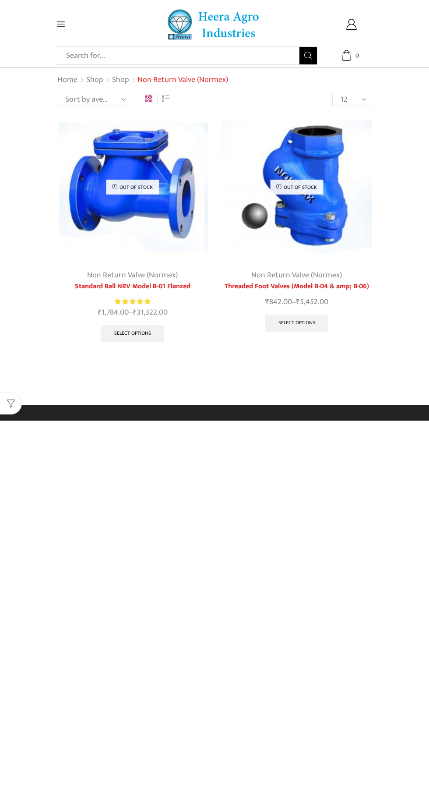
click at [327, 224] on img at bounding box center [296, 186] width 151 height 151
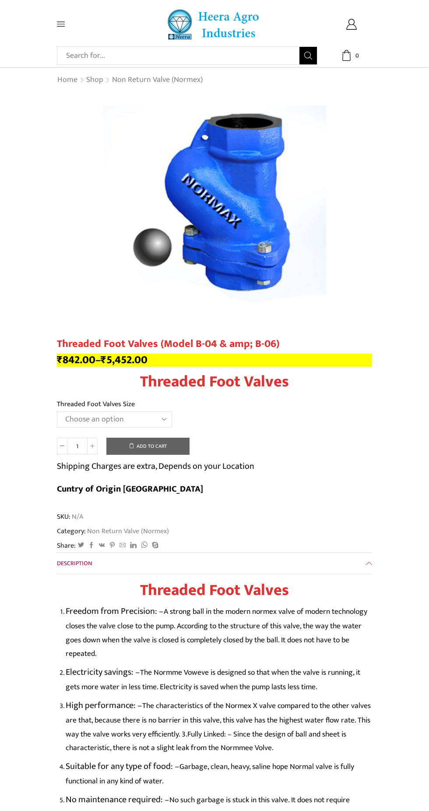
click at [151, 426] on select "Choose an option 1" Threaded Foot Valves 1.5"Threaded Foot Valves 2"Threaded Fo…" at bounding box center [114, 419] width 115 height 16
click at [57, 412] on select "Choose an option 1" Threaded Foot Valves 1.5"Threaded Foot Valves 2"Threaded Fo…" at bounding box center [114, 419] width 115 height 16
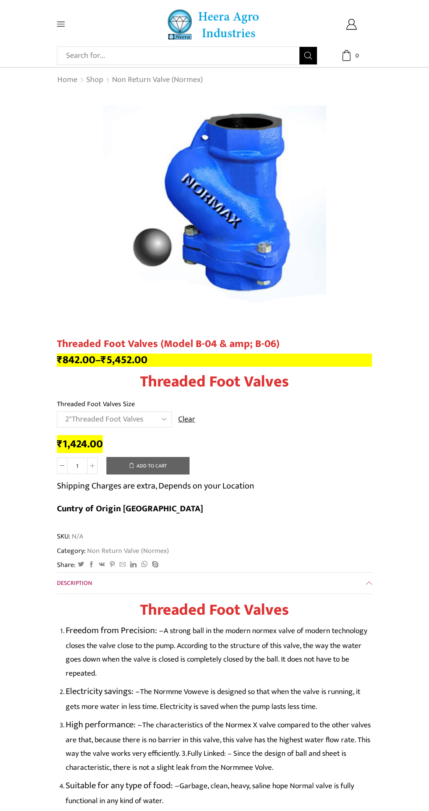
click at [151, 415] on select "Choose an option 1" Threaded Foot Valves 1.5"Threaded Foot Valves 2"Threaded Fo…" at bounding box center [114, 419] width 115 height 16
click at [57, 412] on select "Choose an option 1" Threaded Foot Valves 1.5"Threaded Foot Valves 2"Threaded Fo…" at bounding box center [114, 419] width 115 height 16
click at [158, 422] on select "Choose an option 1" Threaded Foot Valves 1.5"Threaded Foot Valves 2"Threaded Fo…" at bounding box center [114, 419] width 115 height 16
click at [57, 412] on select "Choose an option 1" Threaded Foot Valves 1.5"Threaded Foot Valves 2"Threaded Fo…" at bounding box center [114, 419] width 115 height 16
click at [132, 420] on select "Choose an option 1" Threaded Foot Valves 1.5"Threaded Foot Valves 2"Threaded Fo…" at bounding box center [114, 419] width 115 height 16
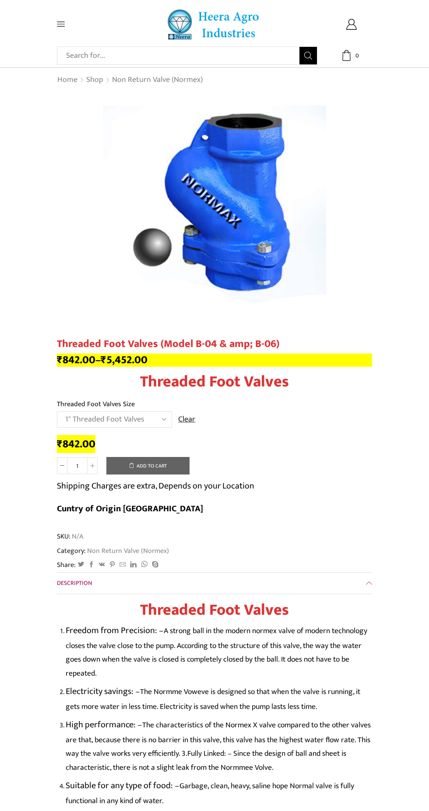
select select "4threaded-foot-valves"
click at [57, 412] on select "Choose an option 1" Threaded Foot Valves 1.5"Threaded Foot Valves 2"Threaded Fo…" at bounding box center [114, 419] width 115 height 16
